Goal: Task Accomplishment & Management: Manage account settings

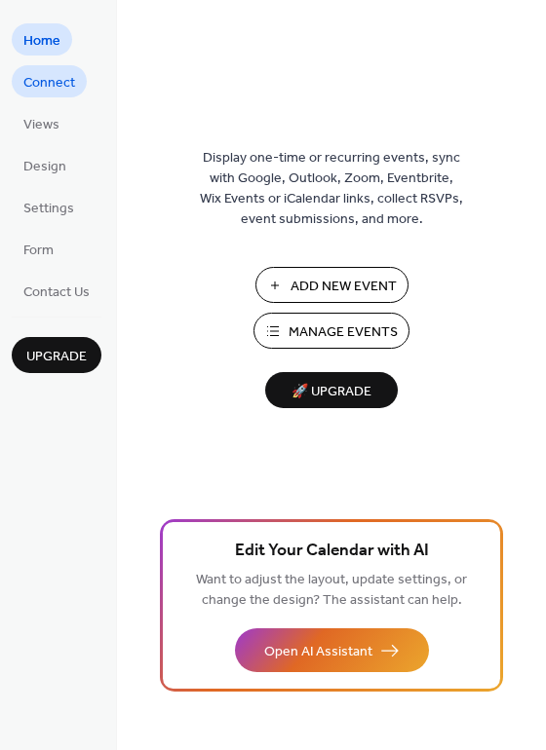
click at [76, 84] on link "Connect" at bounding box center [49, 81] width 75 height 32
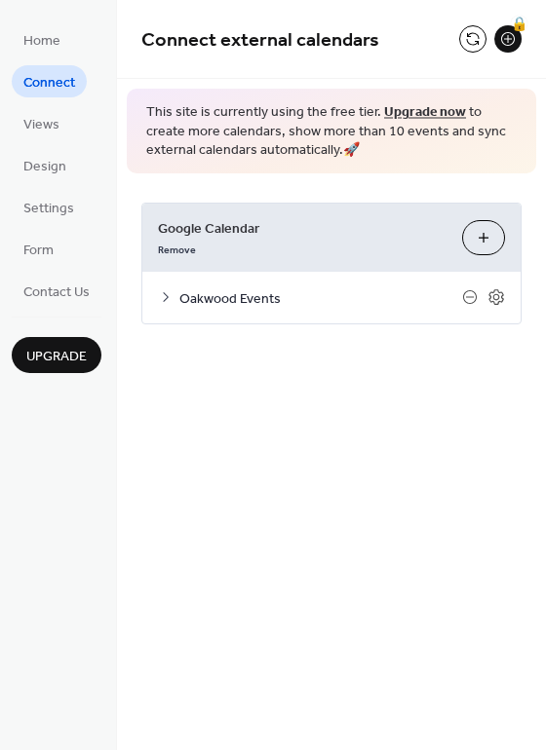
click at [479, 235] on button "Choose Calendars" at bounding box center [483, 237] width 43 height 35
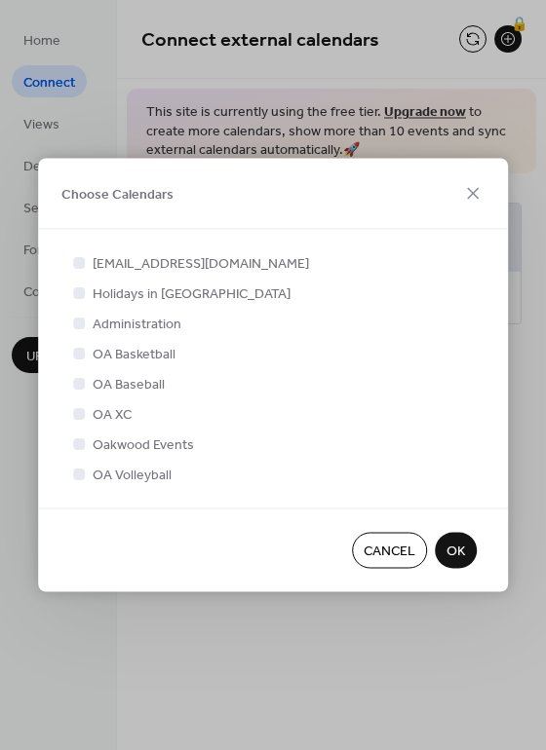
click at [405, 560] on span "Cancel" at bounding box center [389, 552] width 52 height 20
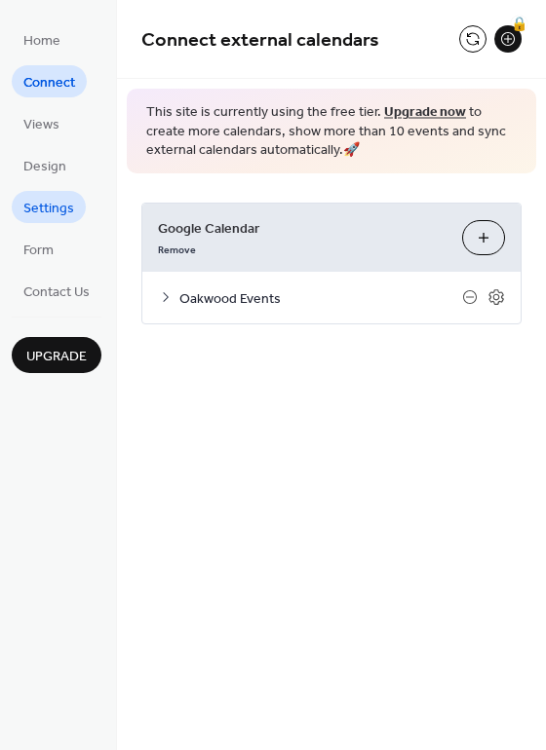
click at [56, 217] on span "Settings" at bounding box center [48, 209] width 51 height 20
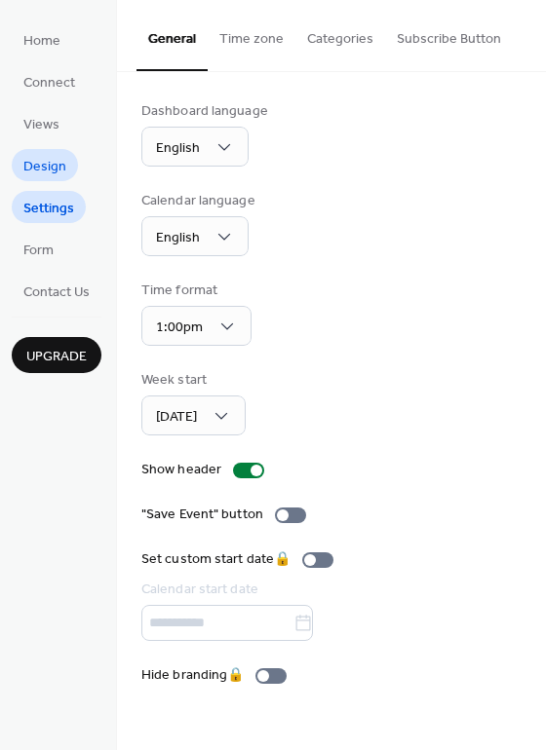
click at [59, 170] on span "Design" at bounding box center [44, 167] width 43 height 20
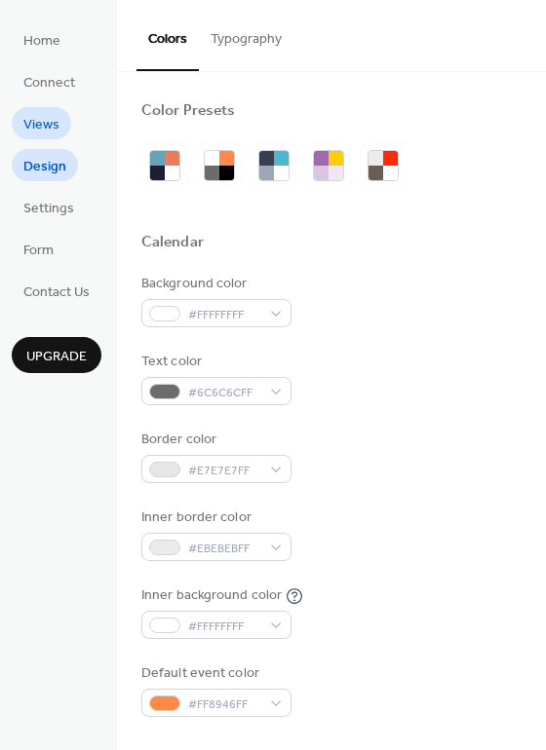
click at [57, 124] on span "Views" at bounding box center [41, 125] width 36 height 20
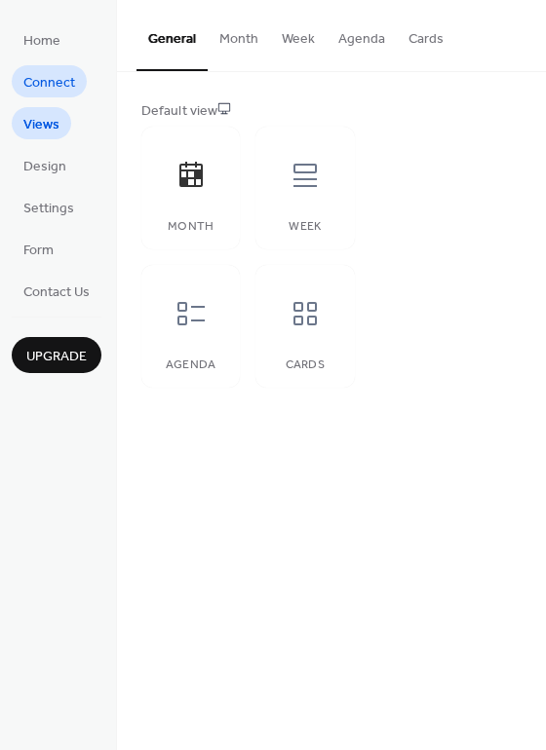
click at [48, 87] on span "Connect" at bounding box center [49, 83] width 52 height 20
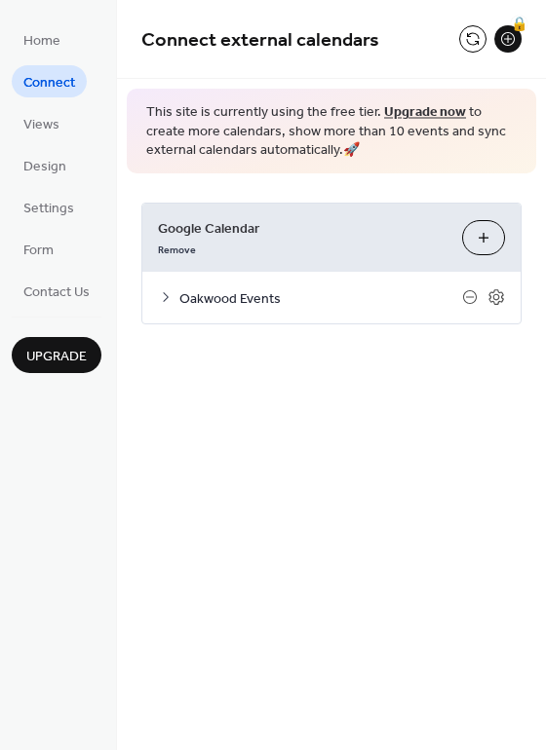
click at [479, 239] on button "Choose Calendars" at bounding box center [483, 237] width 43 height 35
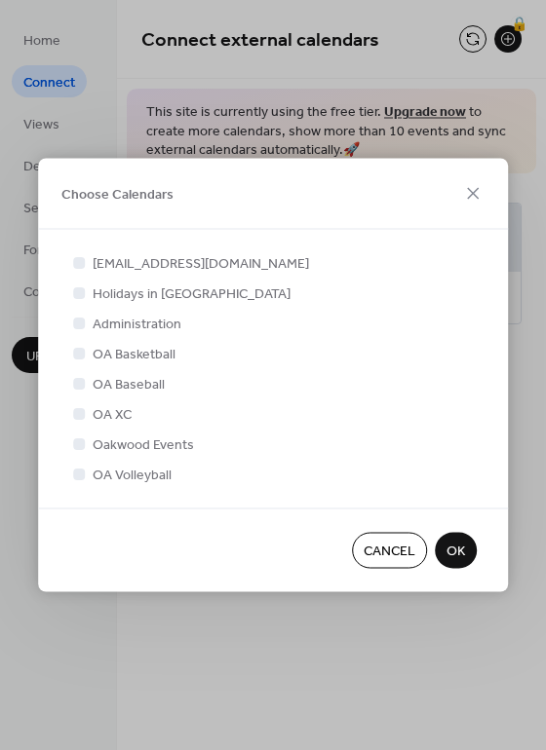
click at [395, 551] on span "Cancel" at bounding box center [389, 552] width 52 height 20
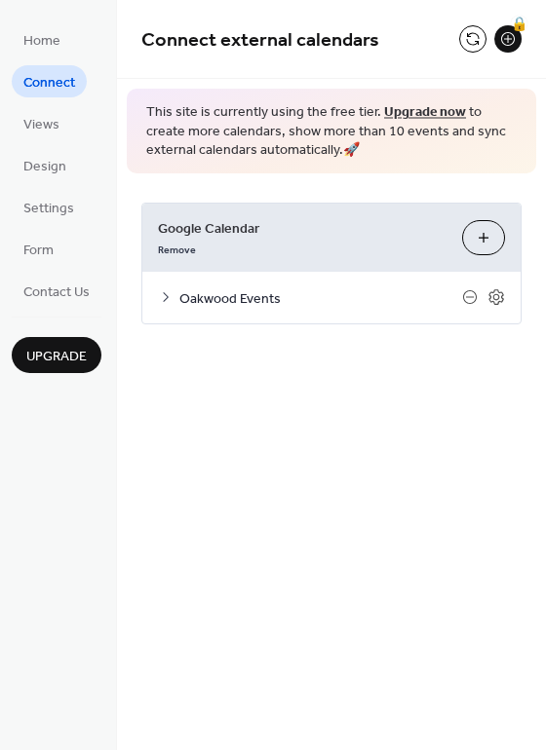
click at [507, 300] on div "Oakwood Events" at bounding box center [331, 298] width 378 height 52
click at [498, 298] on icon at bounding box center [496, 297] width 18 height 18
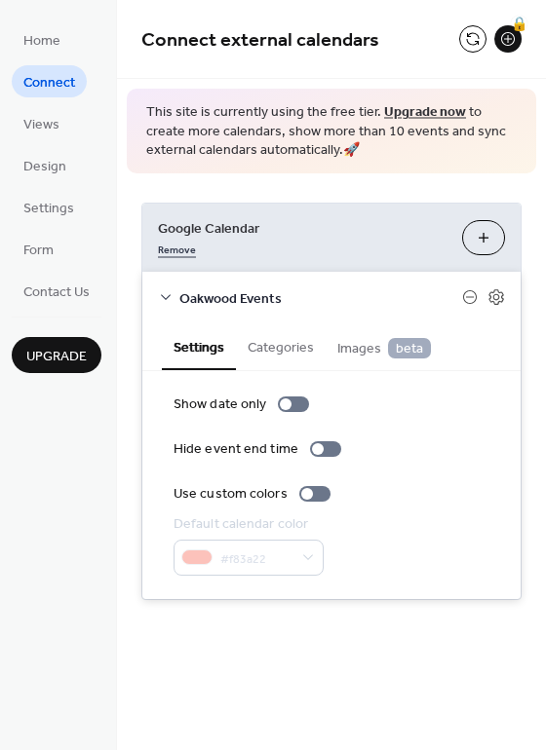
click at [179, 251] on link "Remove" at bounding box center [177, 248] width 38 height 20
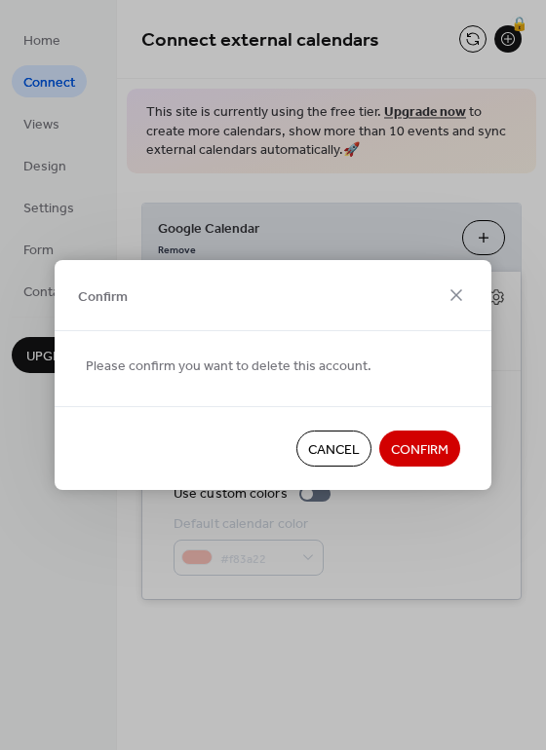
click at [423, 444] on span "Confirm" at bounding box center [419, 450] width 57 height 20
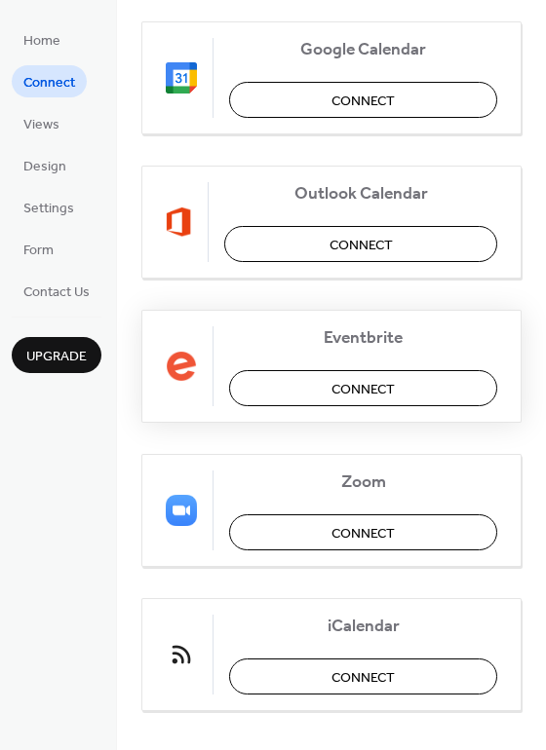
scroll to position [409, 0]
